Goal: Information Seeking & Learning: Find specific fact

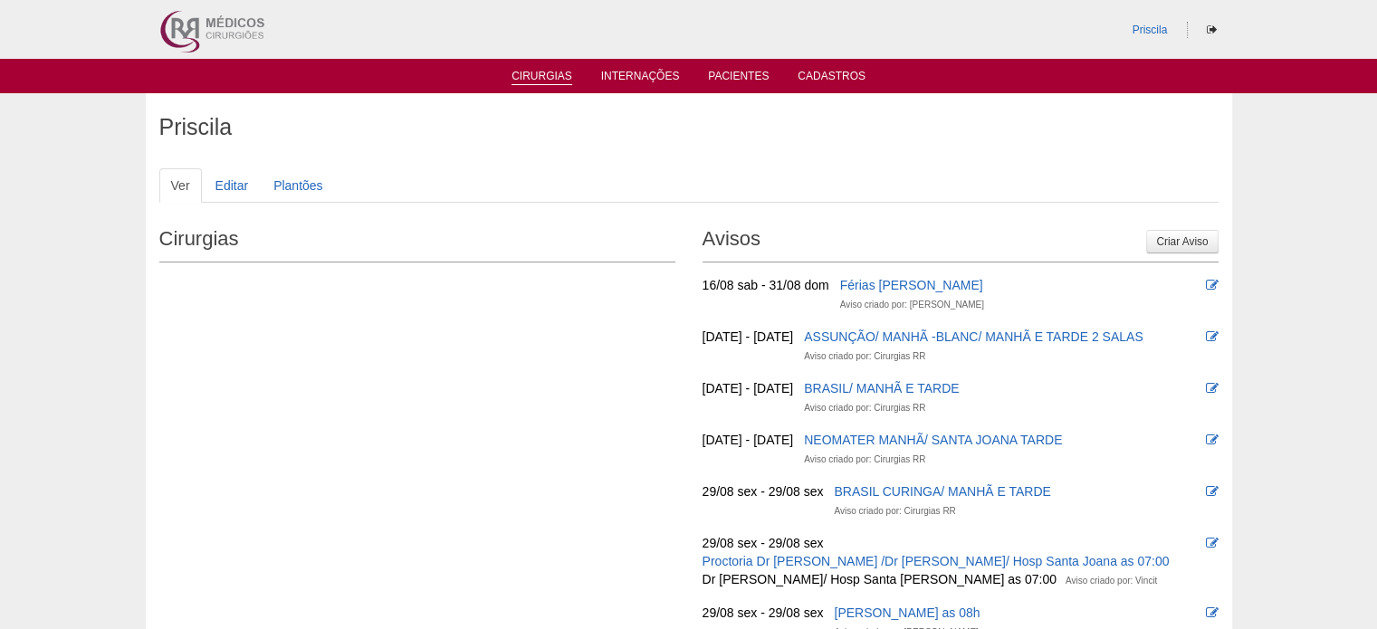
click at [556, 81] on link "Cirurgias" at bounding box center [542, 77] width 61 height 15
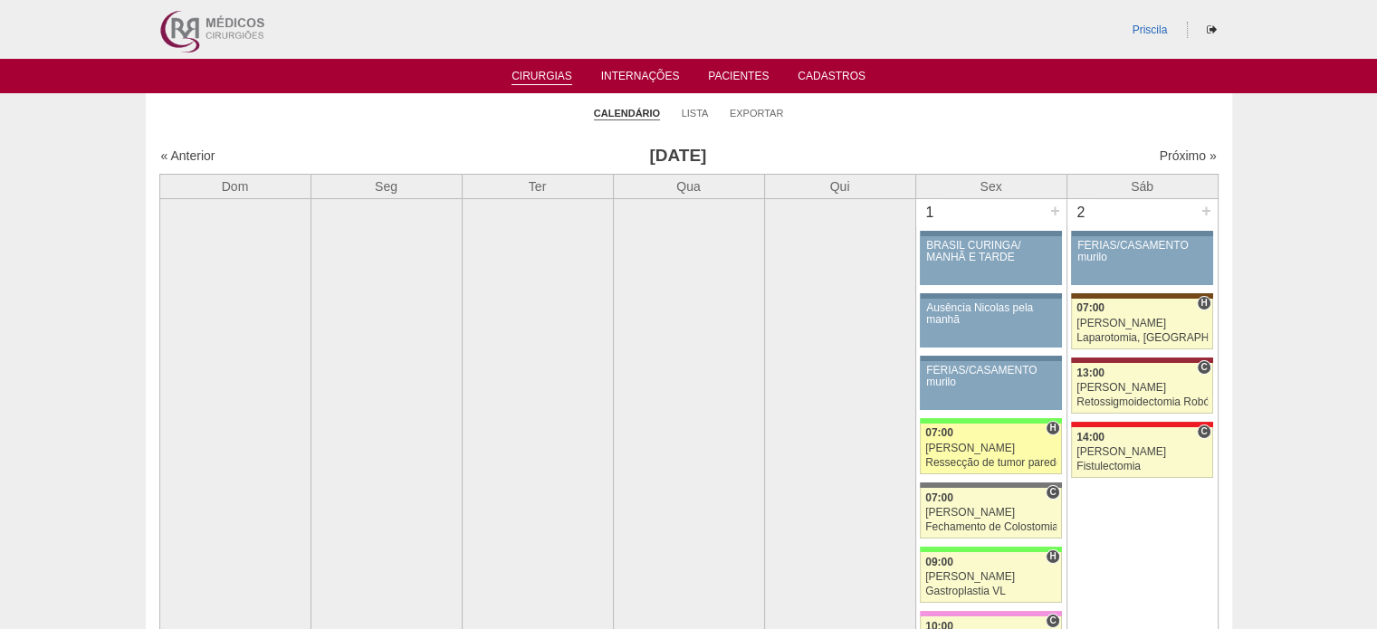
click at [983, 453] on link "86437 Cirurgias RR H 07:00 Bruno Ressecção de tumor parede abdominal pélvica Ho…" at bounding box center [990, 449] width 141 height 51
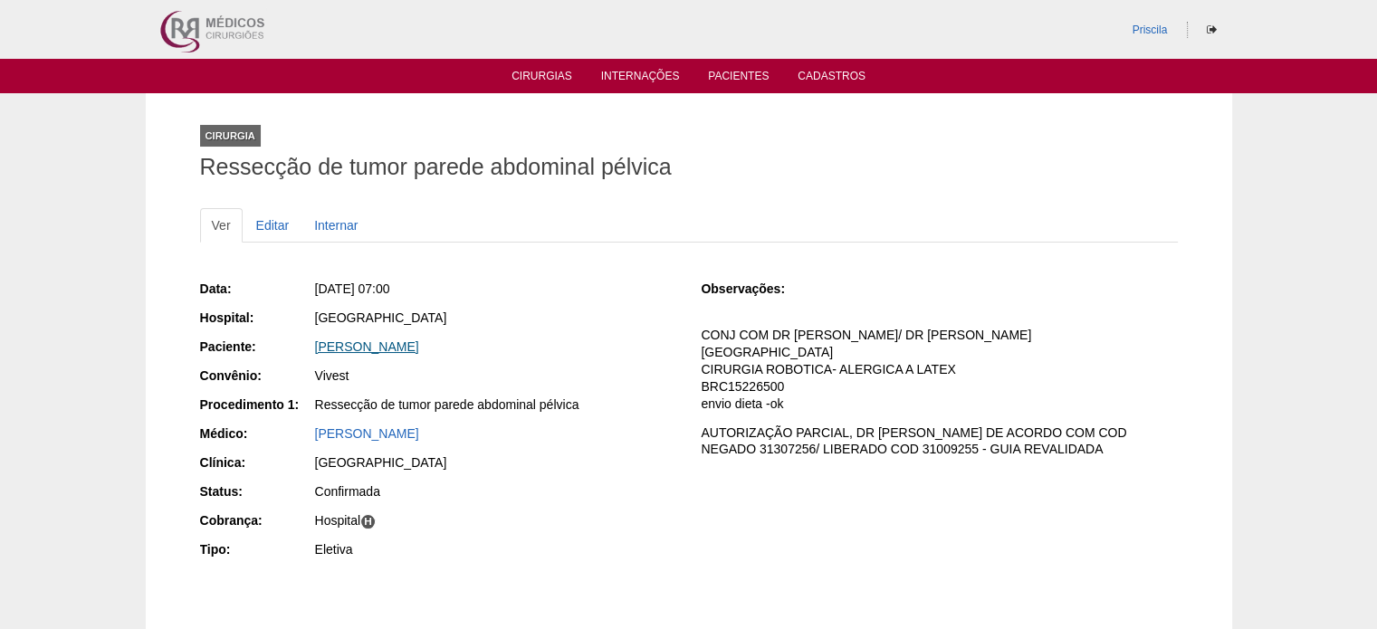
click at [409, 344] on link "[PERSON_NAME]" at bounding box center [367, 347] width 104 height 14
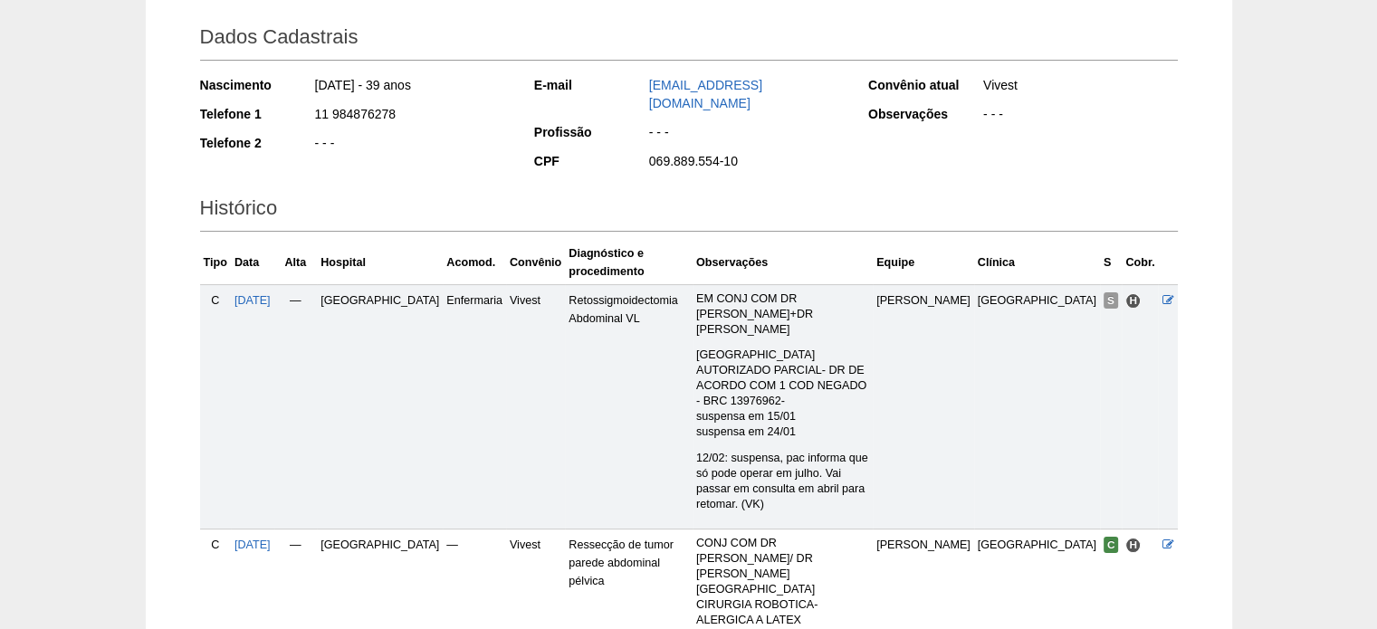
scroll to position [362, 0]
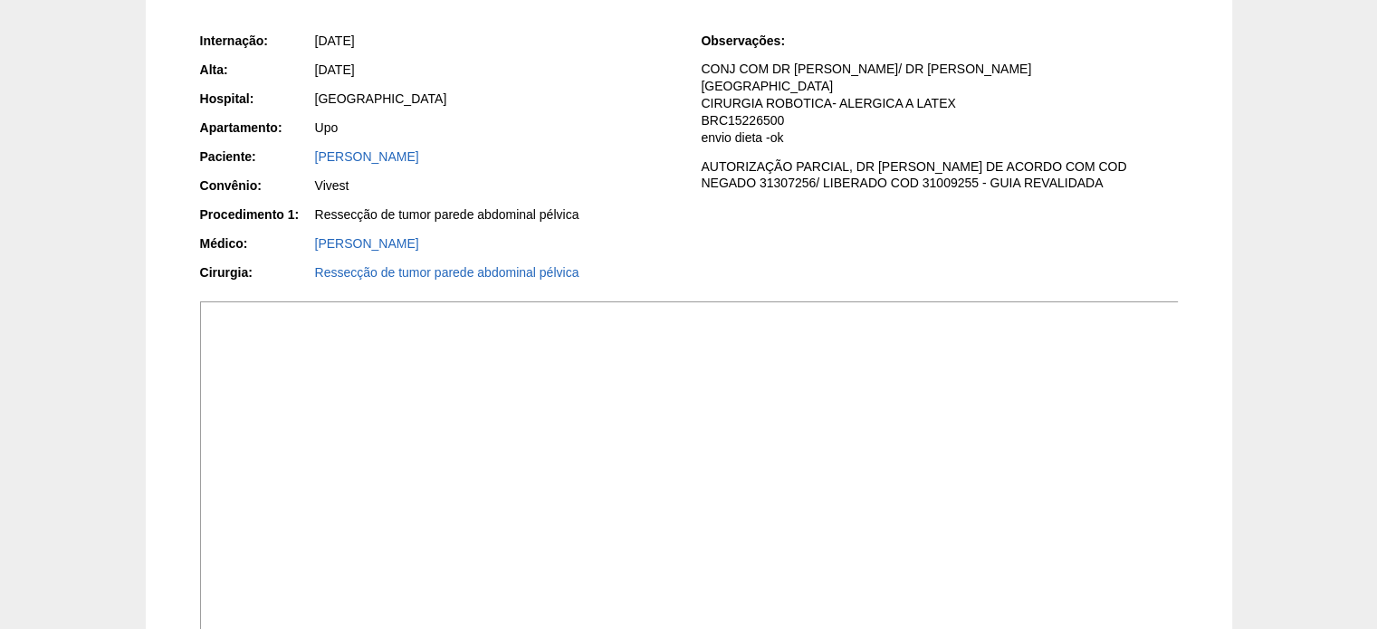
scroll to position [272, 0]
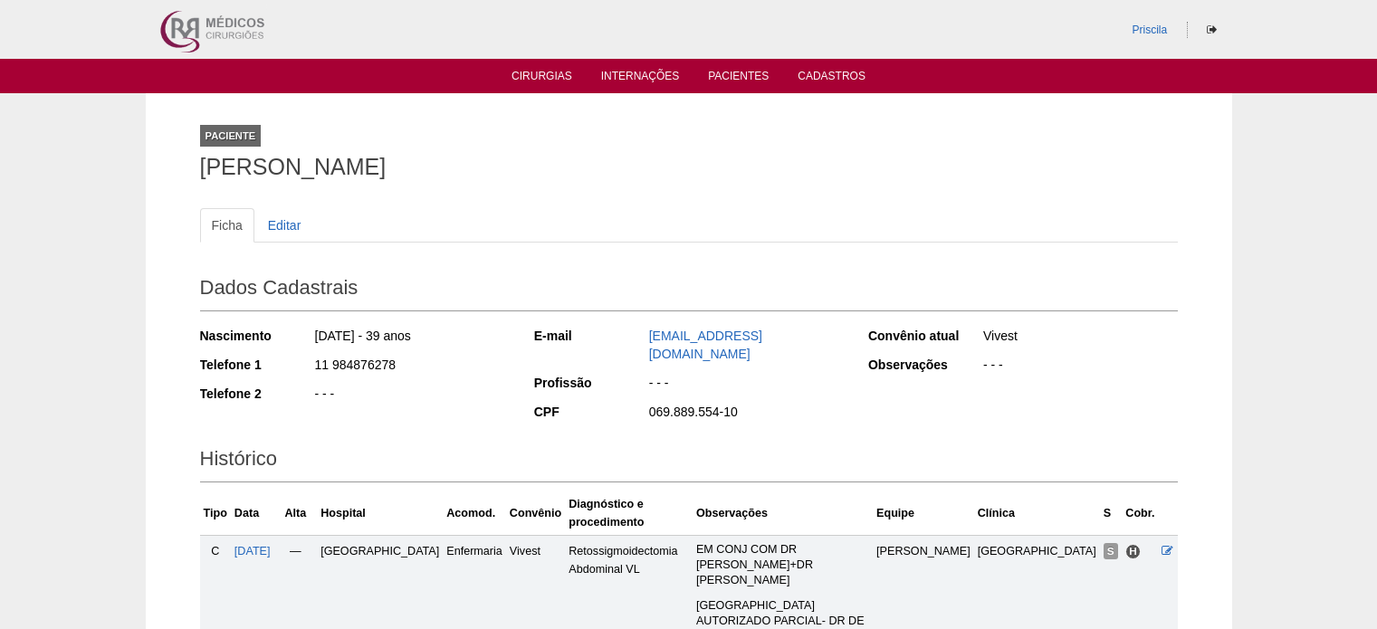
scroll to position [360, 0]
